Goal: Task Accomplishment & Management: Manage account settings

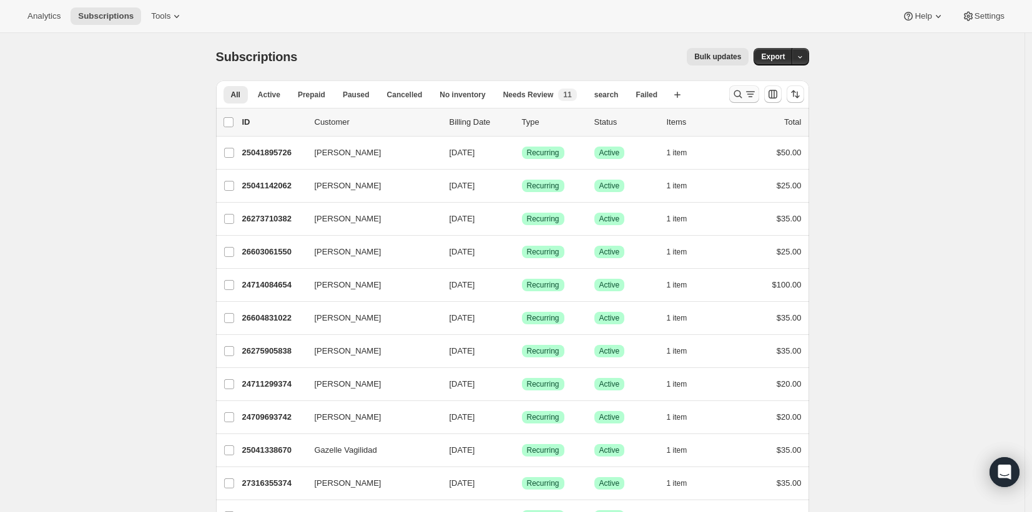
click at [743, 98] on icon "Search and filter results" at bounding box center [737, 94] width 12 height 12
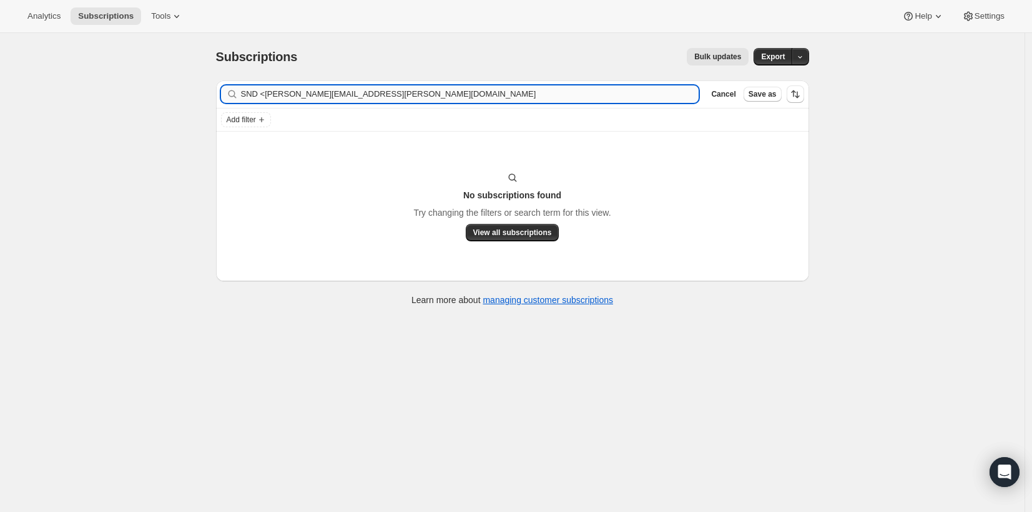
click at [269, 95] on input "SND <shavon.dockery@gmail.com" at bounding box center [470, 94] width 458 height 17
type input "[PERSON_NAME][EMAIL_ADDRESS][PERSON_NAME][DOMAIN_NAME]"
click at [997, 262] on div "Subscriptions. This page is ready Subscriptions Bulk updates More actions Bulk …" at bounding box center [512, 289] width 1024 height 512
drag, startPoint x: 374, startPoint y: 96, endPoint x: 240, endPoint y: 95, distance: 134.2
click at [240, 95] on div "[PERSON_NAME][EMAIL_ADDRESS][PERSON_NAME][DOMAIN_NAME] Clear" at bounding box center [460, 94] width 478 height 17
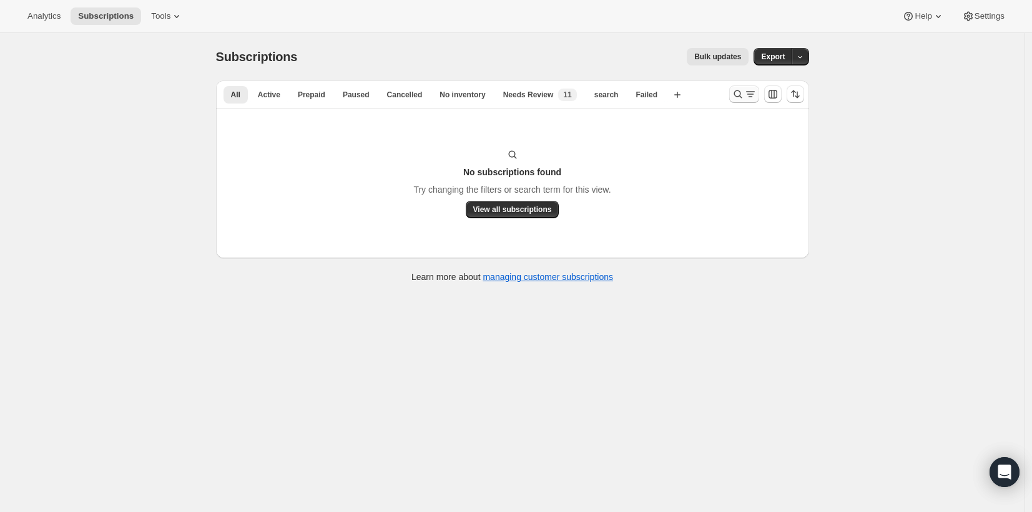
click at [751, 93] on icon "Search and filter results" at bounding box center [750, 94] width 12 height 12
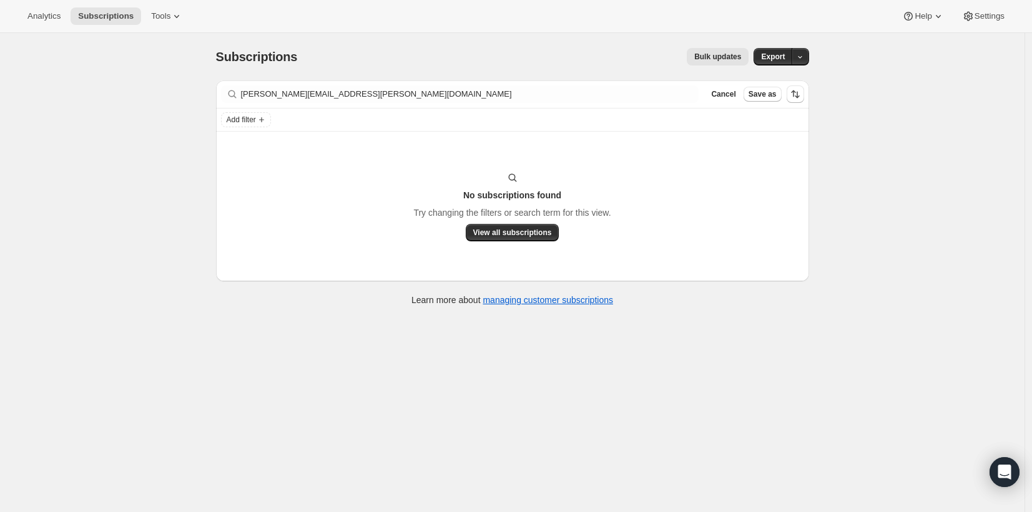
click at [647, 65] on div "Bulk updates" at bounding box center [530, 56] width 436 height 17
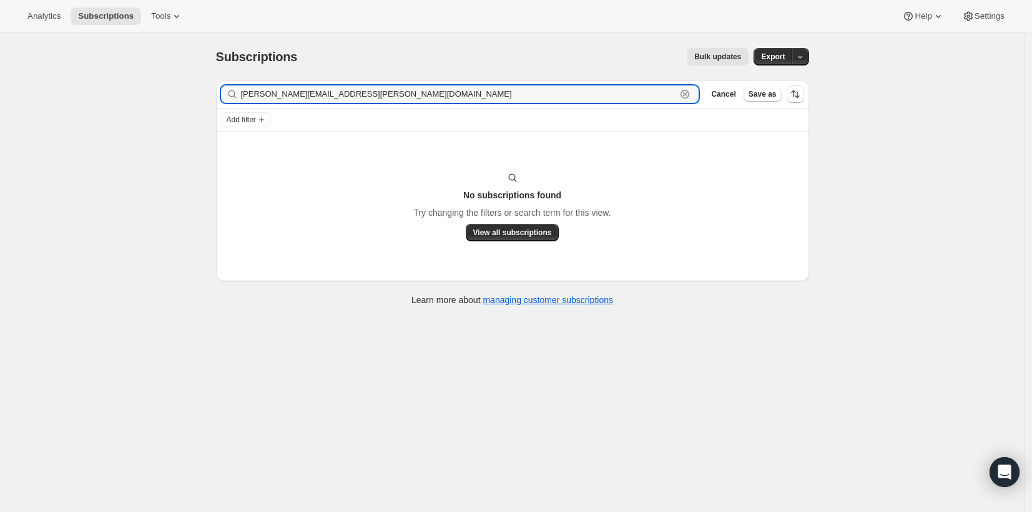
drag, startPoint x: 363, startPoint y: 95, endPoint x: 239, endPoint y: 89, distance: 123.7
click at [239, 89] on div "[PERSON_NAME][EMAIL_ADDRESS][PERSON_NAME][DOMAIN_NAME] Clear" at bounding box center [460, 94] width 478 height 17
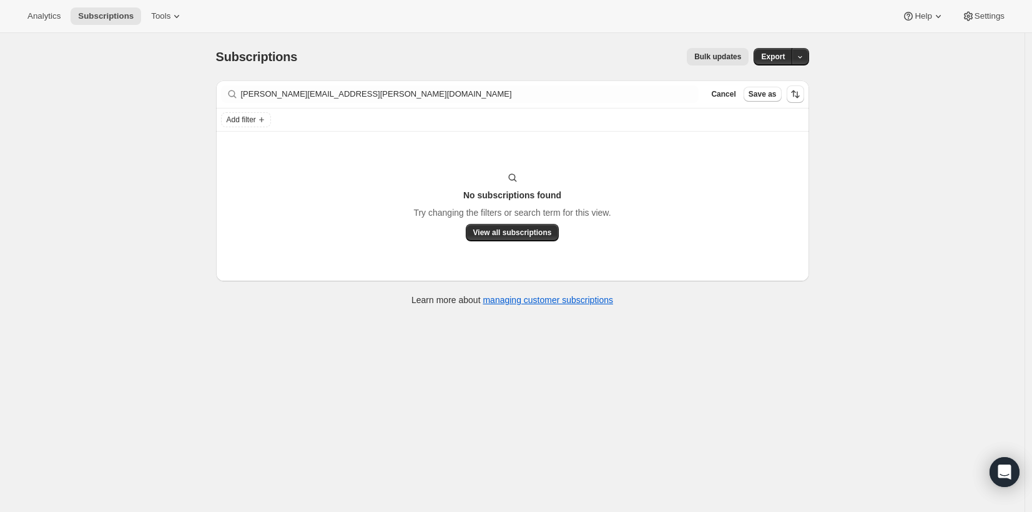
click at [842, 111] on div "Subscriptions. This page is ready Subscriptions Bulk updates More actions Bulk …" at bounding box center [512, 289] width 1024 height 512
